Goal: Task Accomplishment & Management: Manage account settings

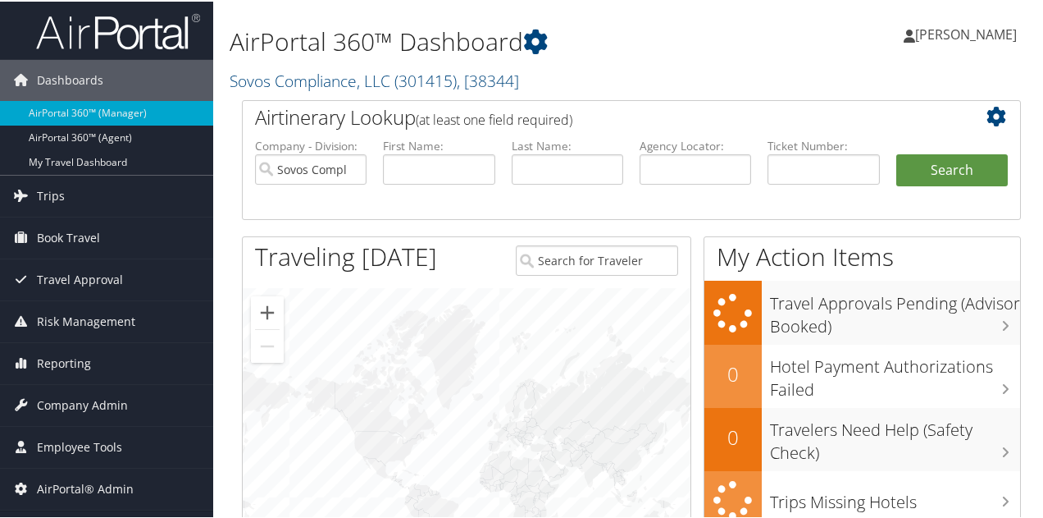
click at [954, 32] on span "[PERSON_NAME]" at bounding box center [966, 33] width 102 height 18
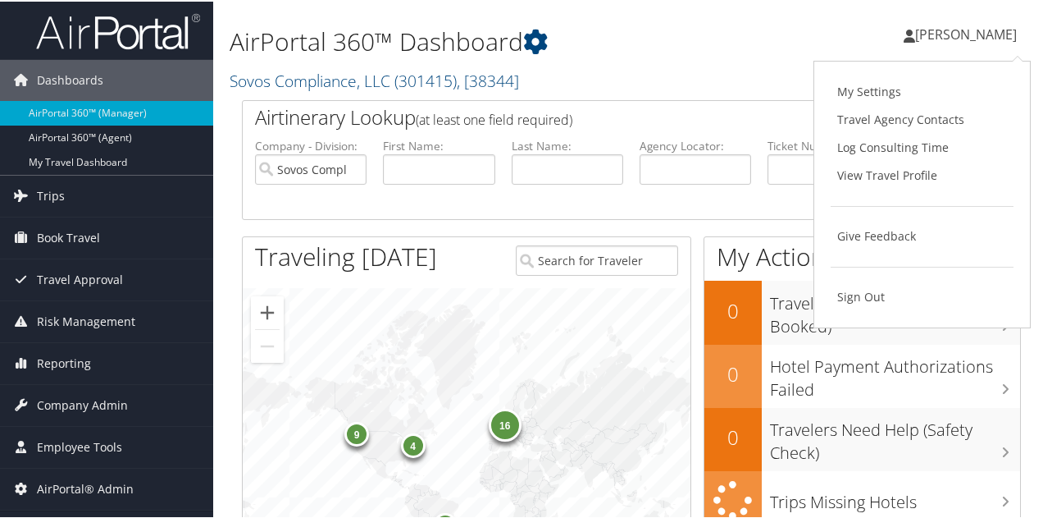
click at [882, 170] on link "View Travel Profile" at bounding box center [922, 174] width 183 height 28
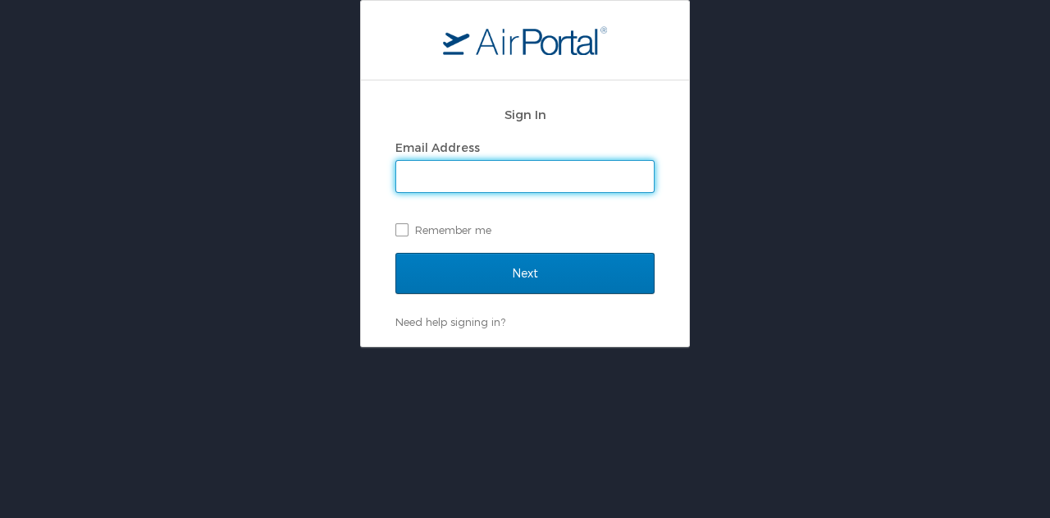
click at [431, 180] on input "Email Address" at bounding box center [525, 176] width 258 height 31
click at [778, 308] on div "Sign In Email Address Remember me Next Need help signing in? Forgot password? H…" at bounding box center [525, 173] width 1050 height 347
click at [429, 177] on input "Email Address" at bounding box center [525, 176] width 258 height 31
type input "jay.griessel@cbtravel.com"
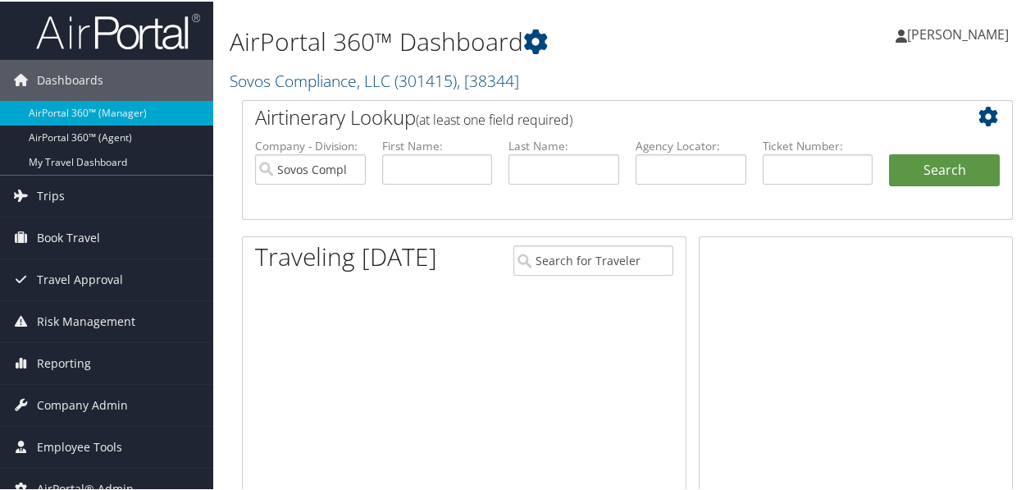
click at [924, 27] on span "[PERSON_NAME]" at bounding box center [958, 33] width 102 height 18
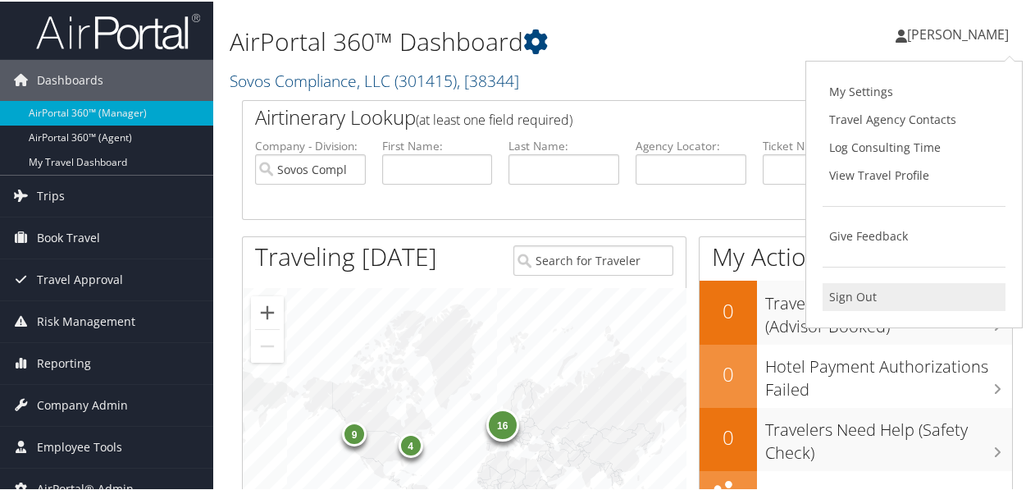
click at [833, 294] on link "Sign Out" at bounding box center [914, 295] width 183 height 28
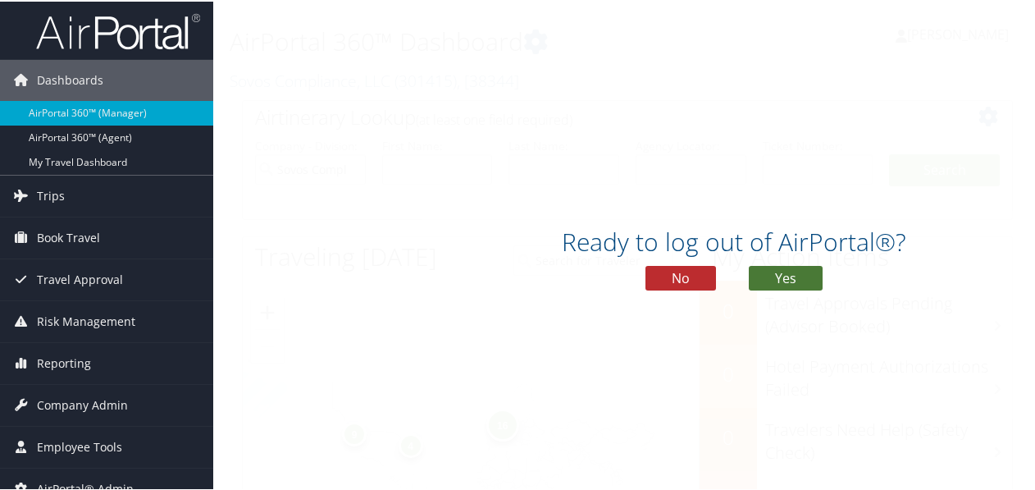
click at [796, 277] on button "Yes" at bounding box center [786, 276] width 74 height 25
